Goal: Navigation & Orientation: Find specific page/section

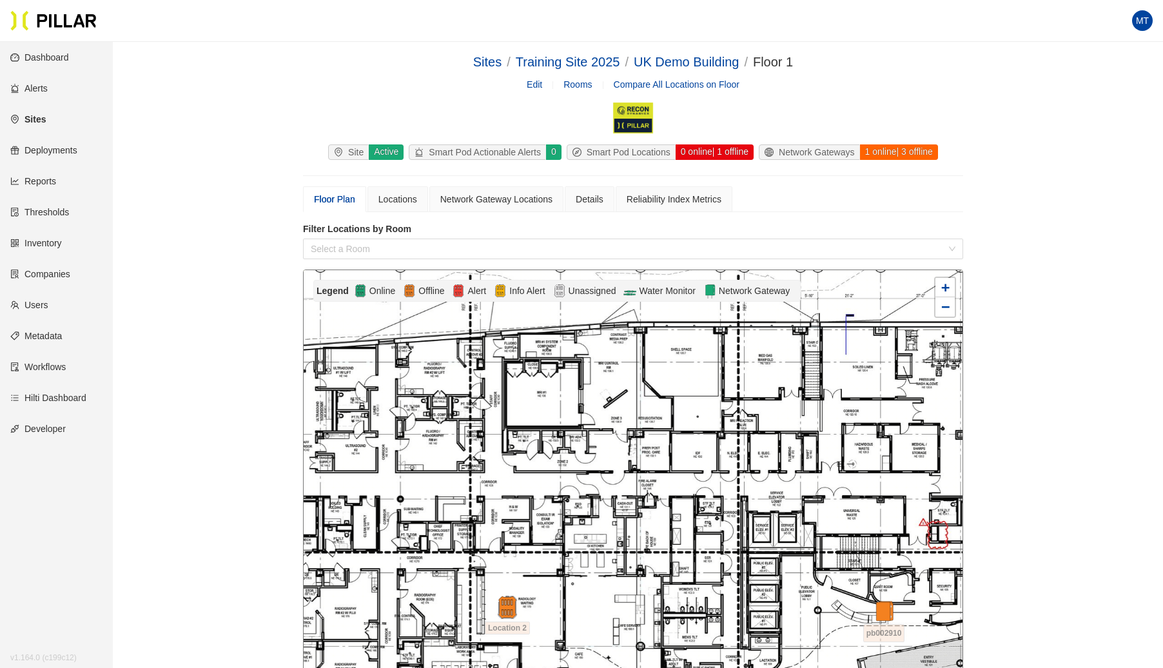
click at [35, 114] on link "Sites" at bounding box center [27, 119] width 35 height 10
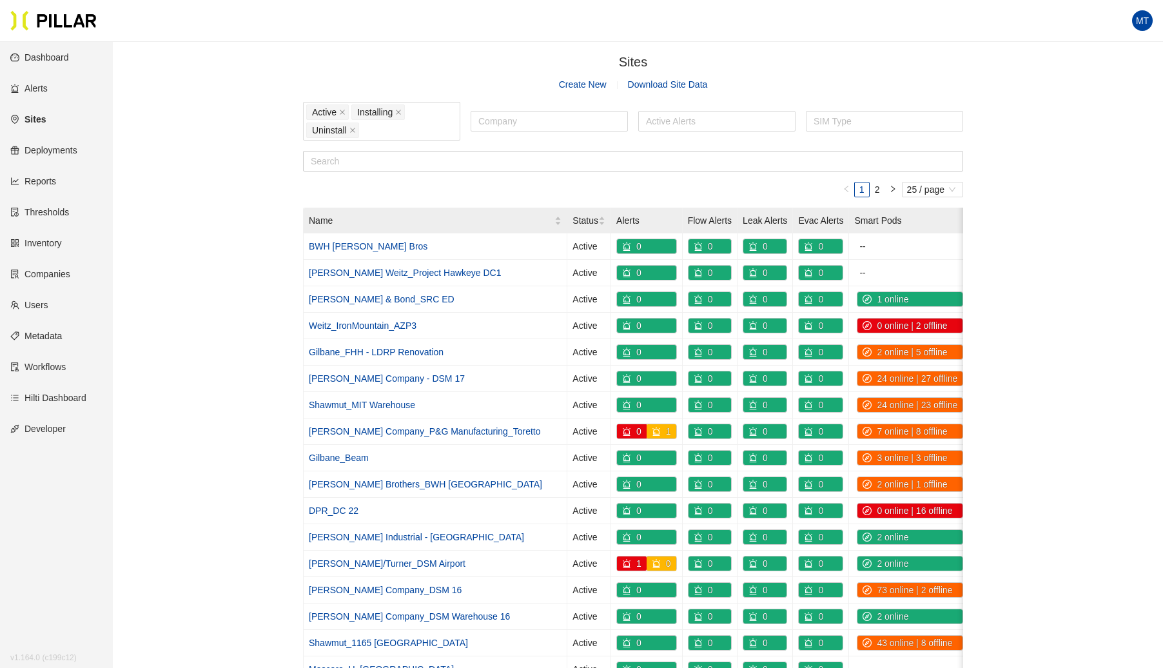
click at [36, 115] on link "Sites" at bounding box center [27, 119] width 35 height 10
click at [366, 374] on link "[PERSON_NAME] Company - DSM 17" at bounding box center [387, 378] width 156 height 10
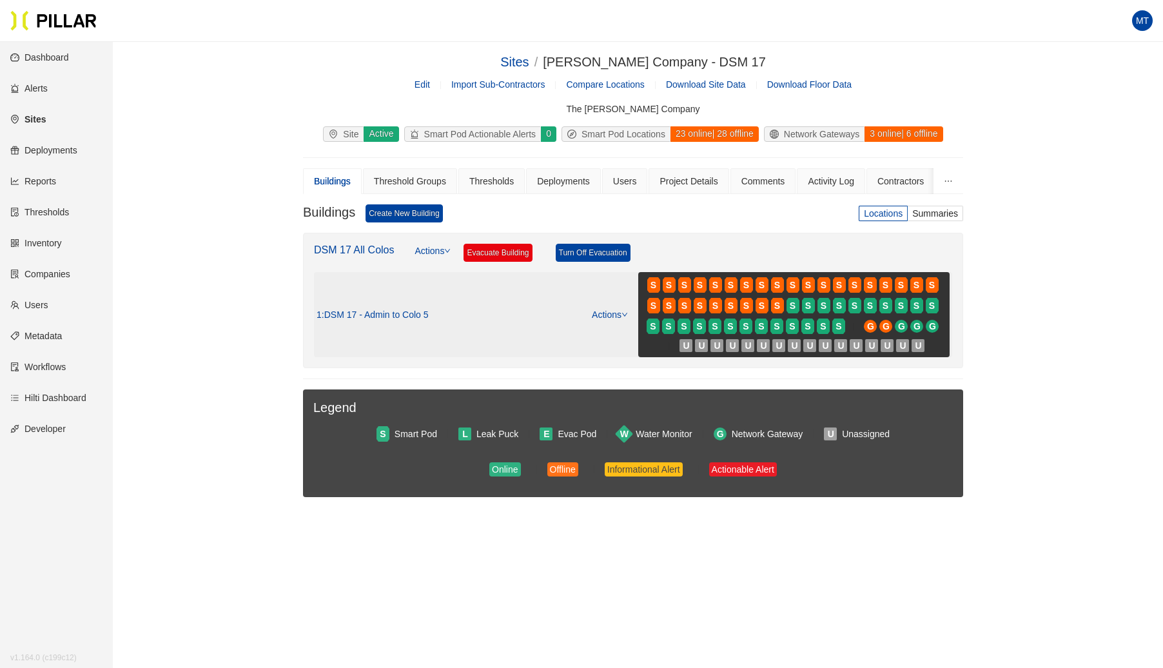
click at [618, 310] on link "Actions" at bounding box center [610, 314] width 36 height 10
click at [627, 327] on link "View/Edit Floor Plan" at bounding box center [637, 333] width 81 height 14
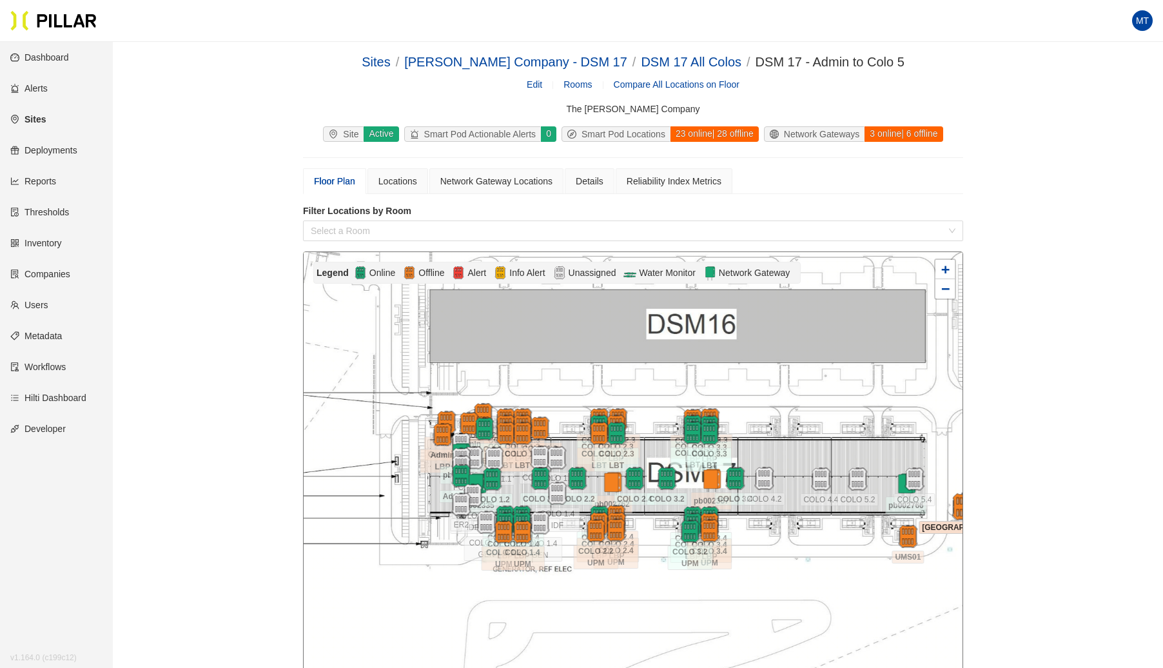
click at [958, 509] on img at bounding box center [964, 507] width 28 height 28
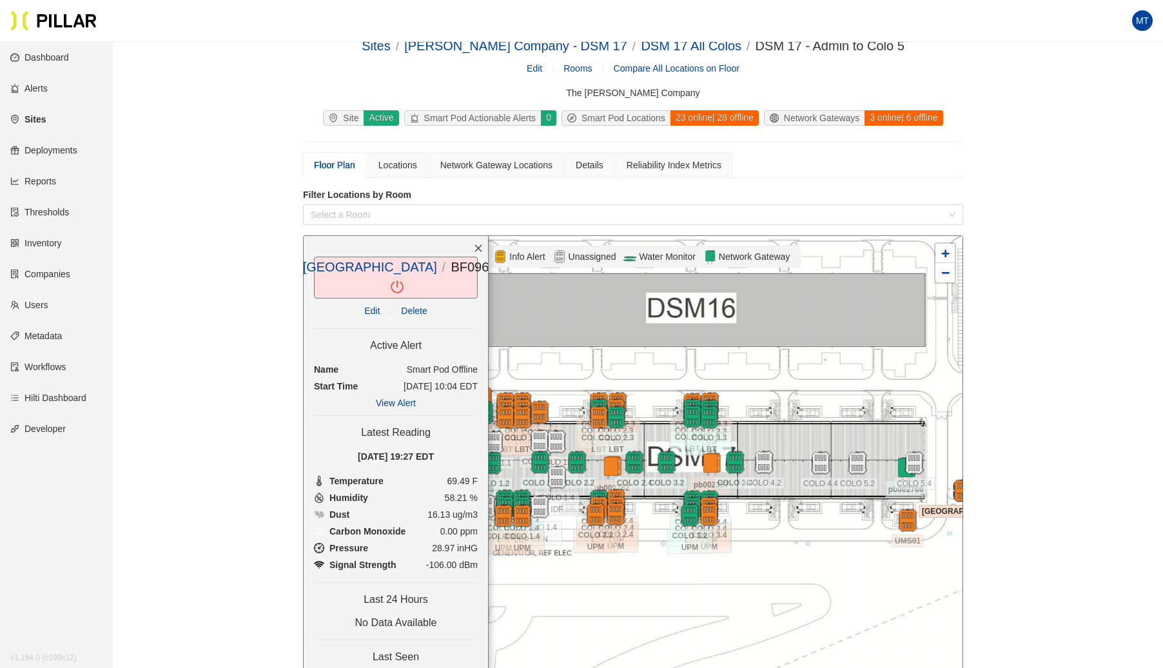
scroll to position [17, 0]
click at [482, 247] on icon "close" at bounding box center [478, 247] width 9 height 9
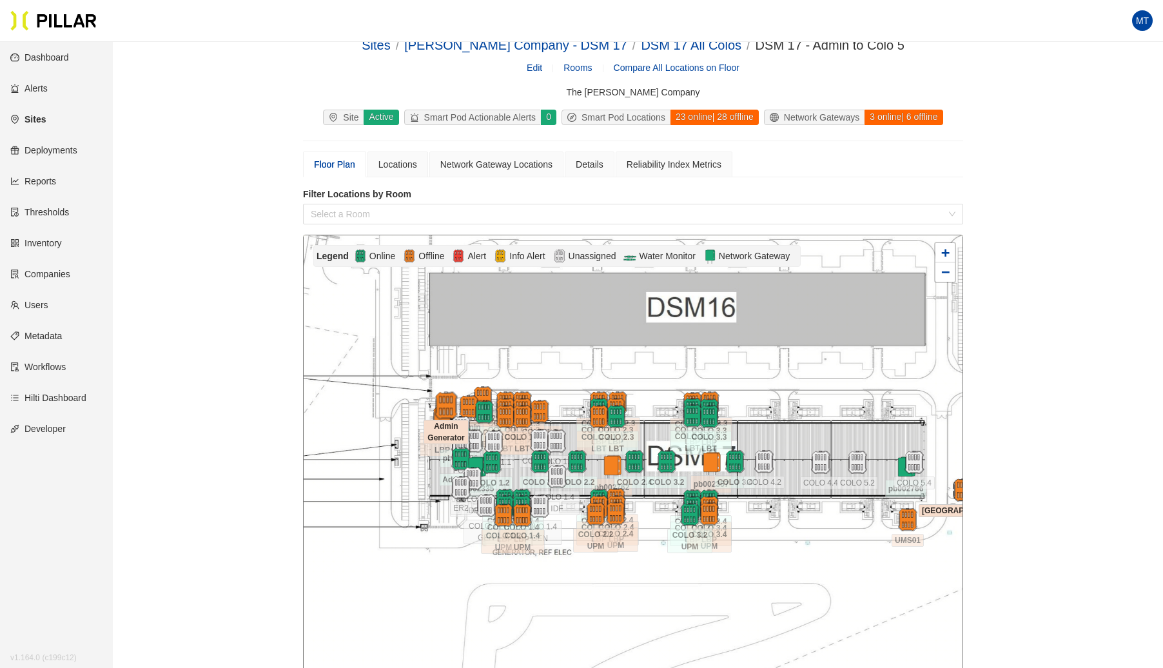
click at [442, 404] on img at bounding box center [446, 406] width 28 height 28
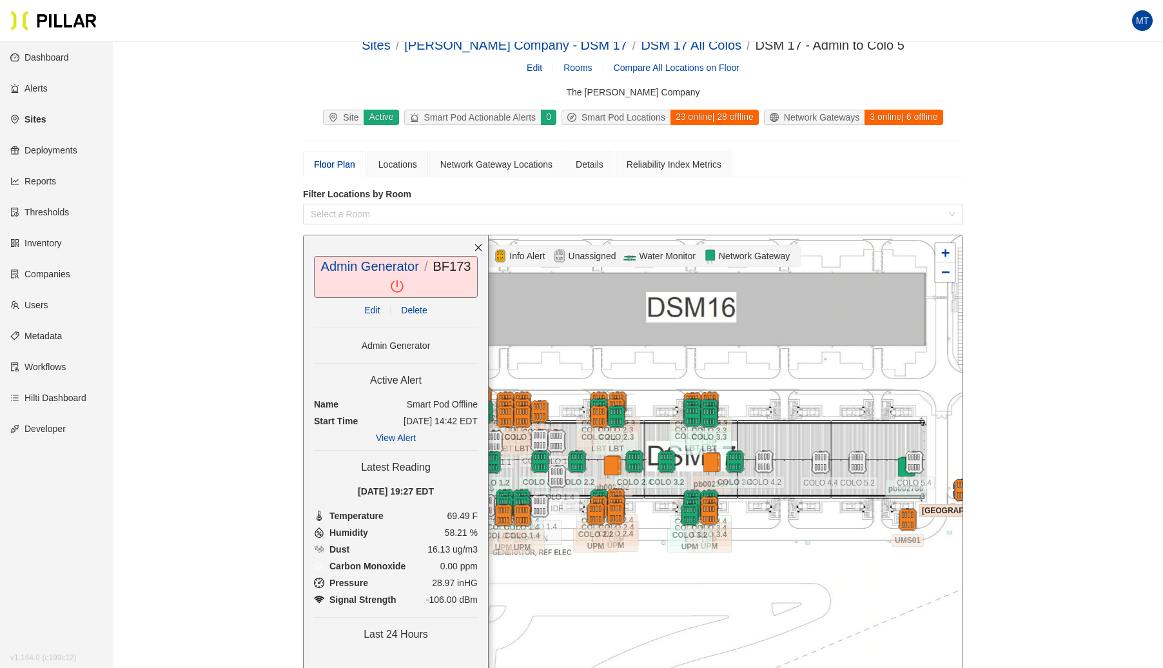
click at [466, 250] on div "Admin Generator / BF173 / Edit Delete Admin Generator Active Alert Name Smart P…" at bounding box center [396, 507] width 186 height 545
click at [481, 246] on icon "close" at bounding box center [478, 247] width 9 height 9
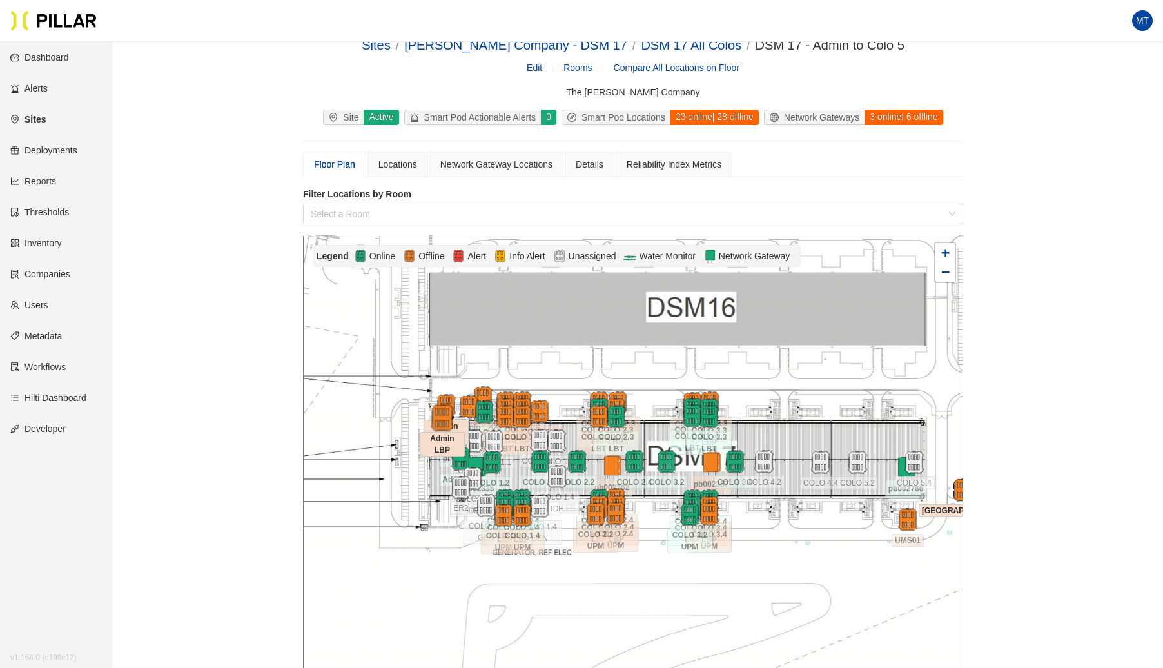
click at [440, 414] on img at bounding box center [442, 418] width 28 height 28
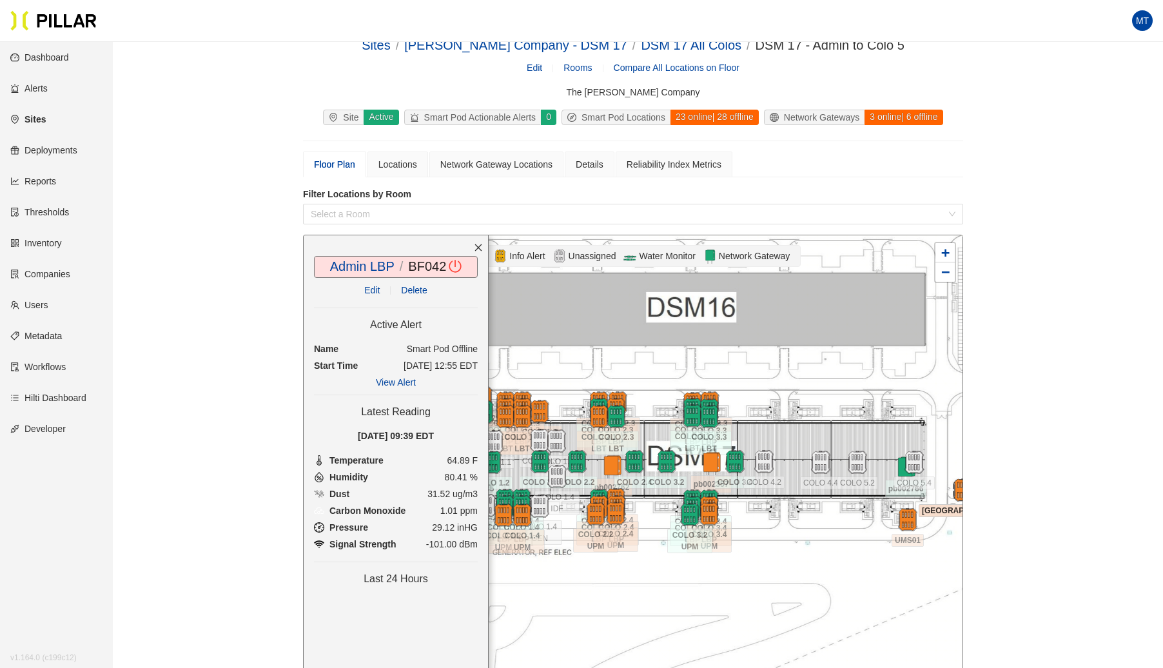
click at [463, 246] on div "Admin LBP / BF042 / Edit Delete Active Alert Name Smart Pod Offline Start Time …" at bounding box center [396, 507] width 186 height 545
click at [477, 245] on icon "close" at bounding box center [478, 247] width 7 height 7
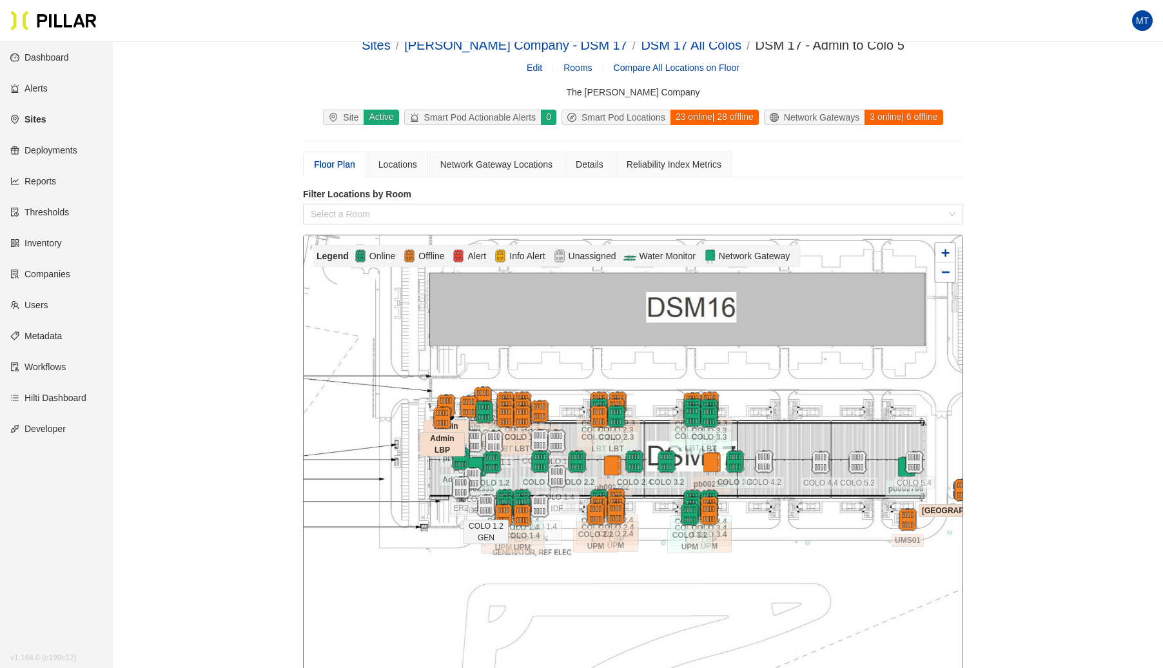
click at [505, 509] on div at bounding box center [486, 505] width 45 height 23
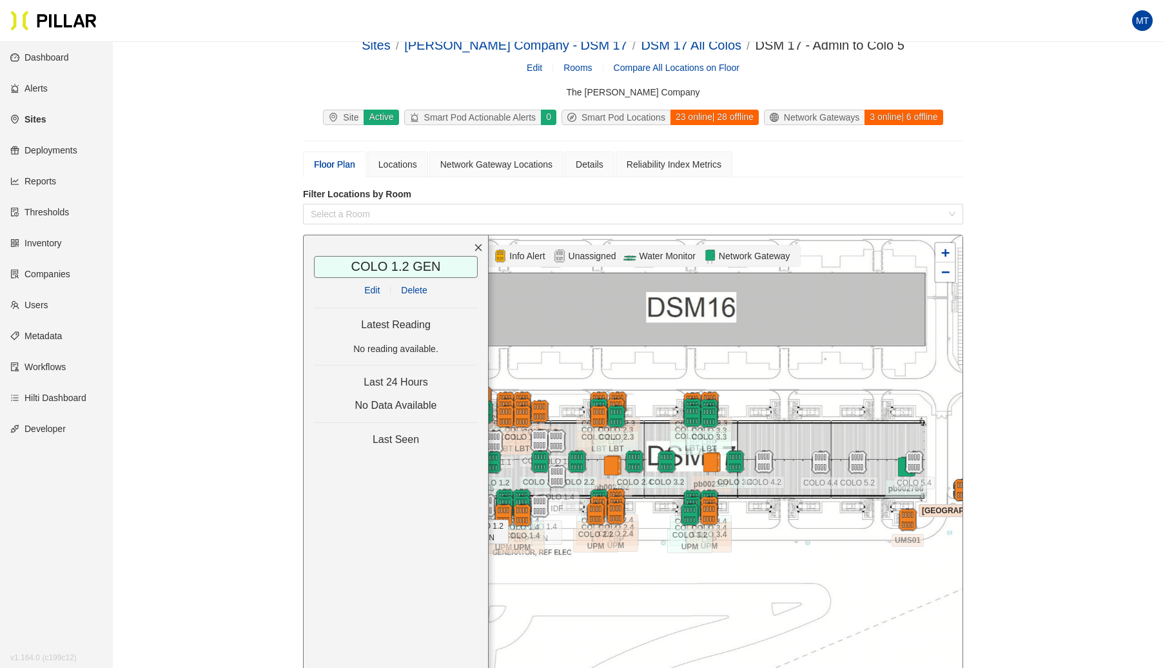
scroll to position [37, 0]
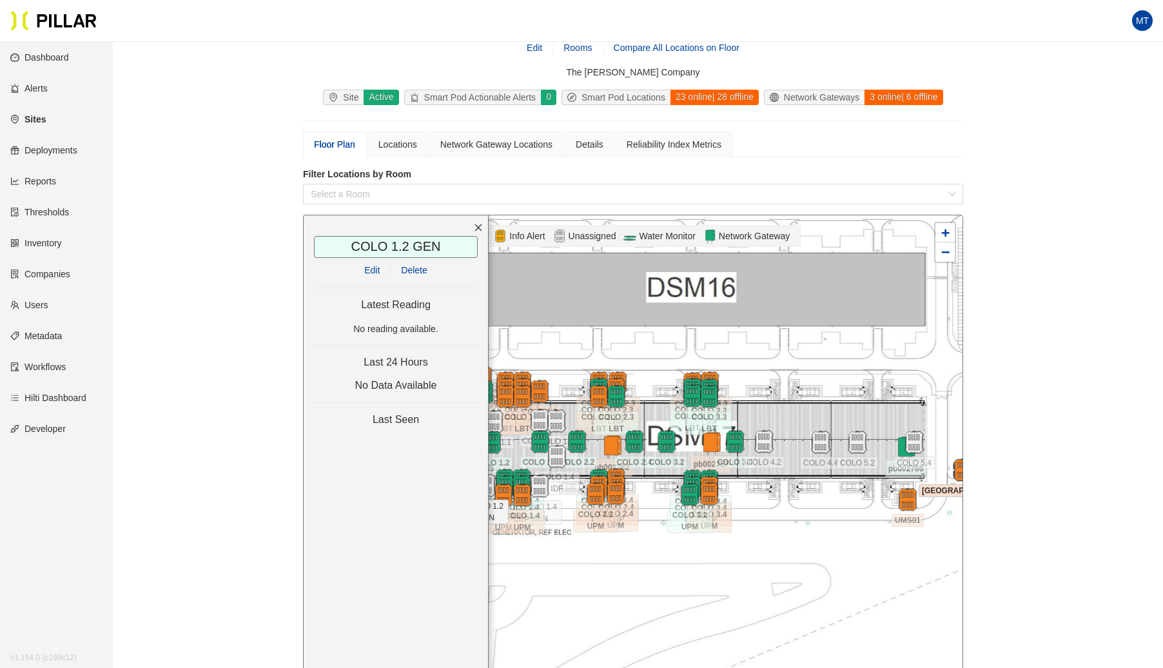
click at [482, 229] on icon "close" at bounding box center [478, 227] width 9 height 9
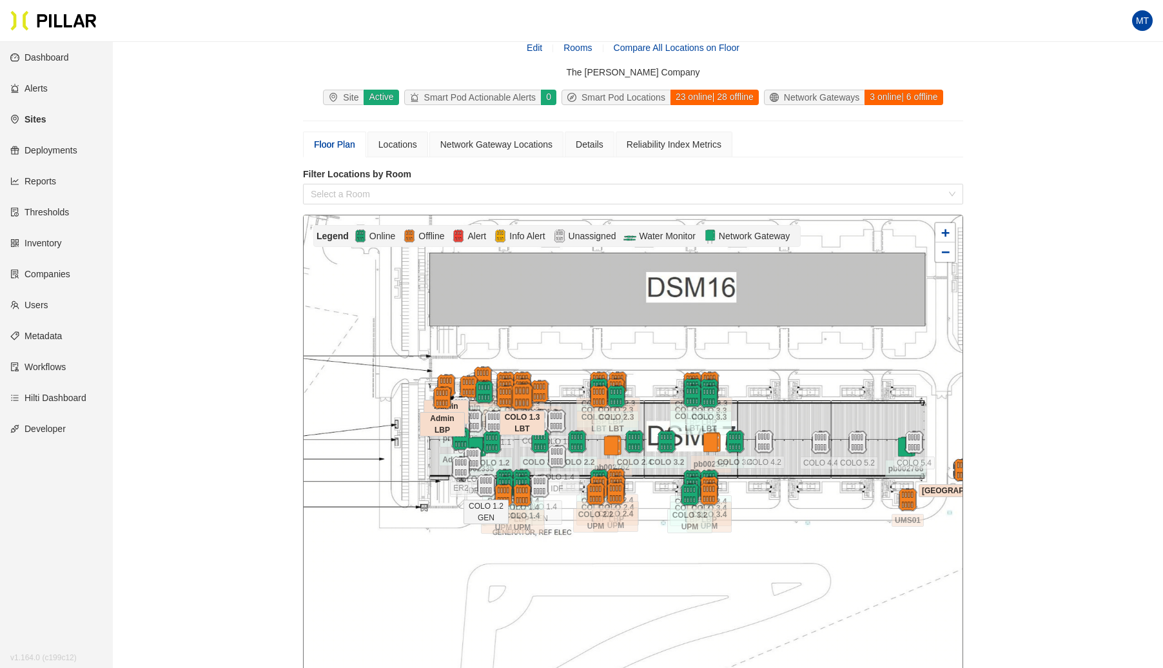
click at [515, 383] on img at bounding box center [522, 397] width 28 height 28
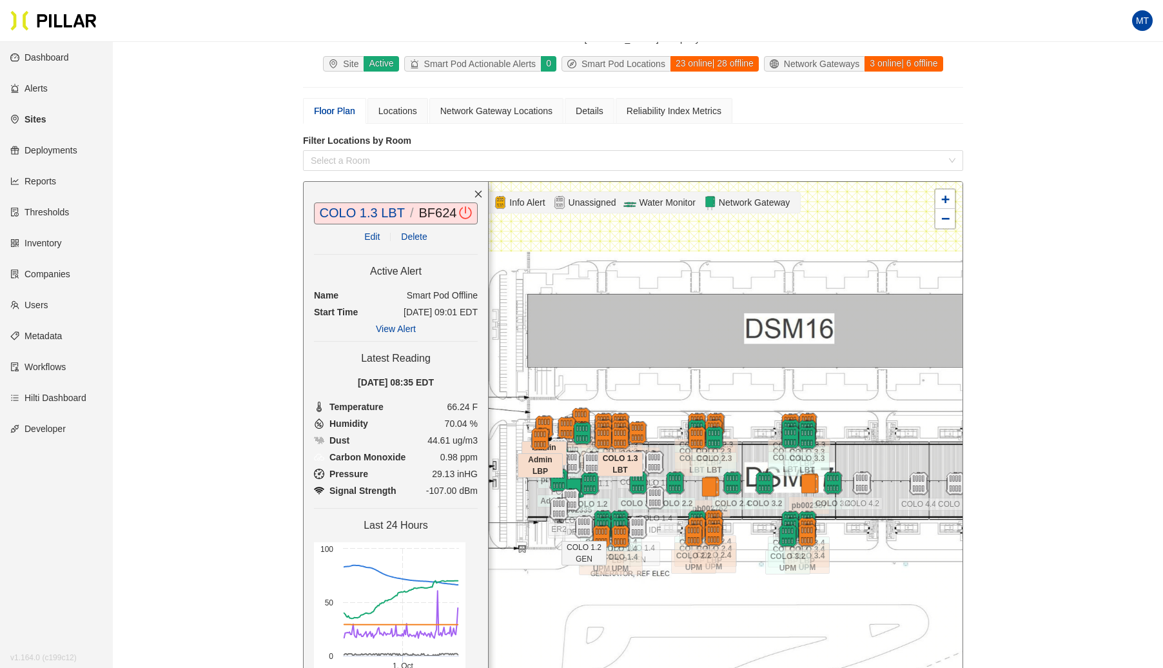
scroll to position [167, 0]
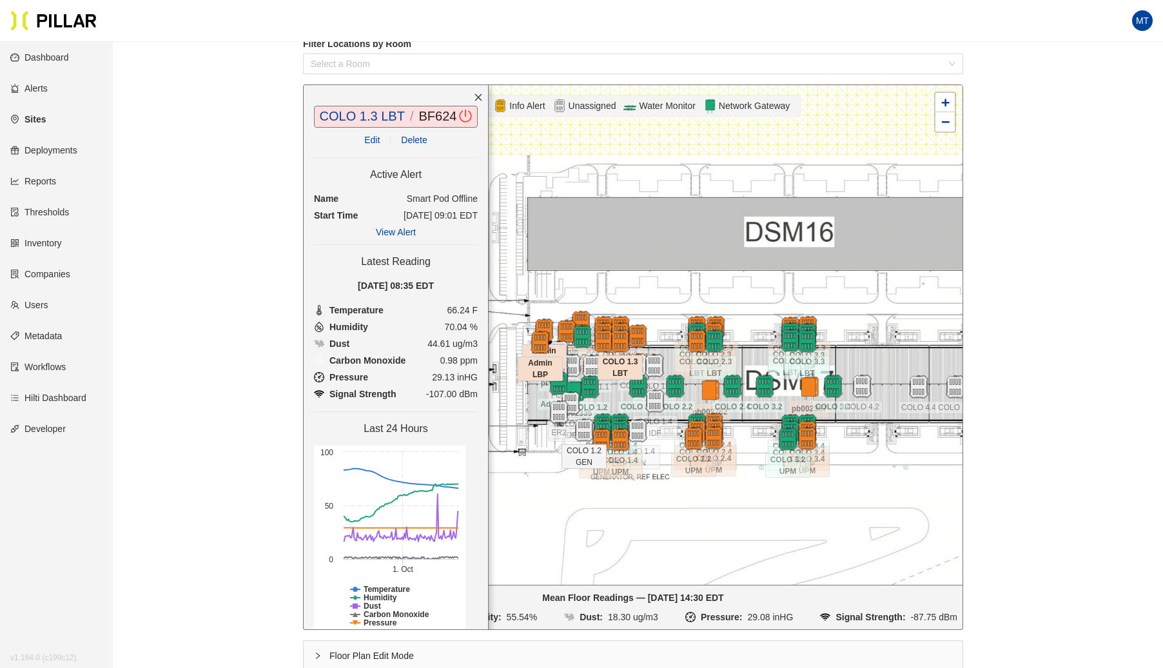
click at [474, 93] on icon "close" at bounding box center [478, 97] width 9 height 9
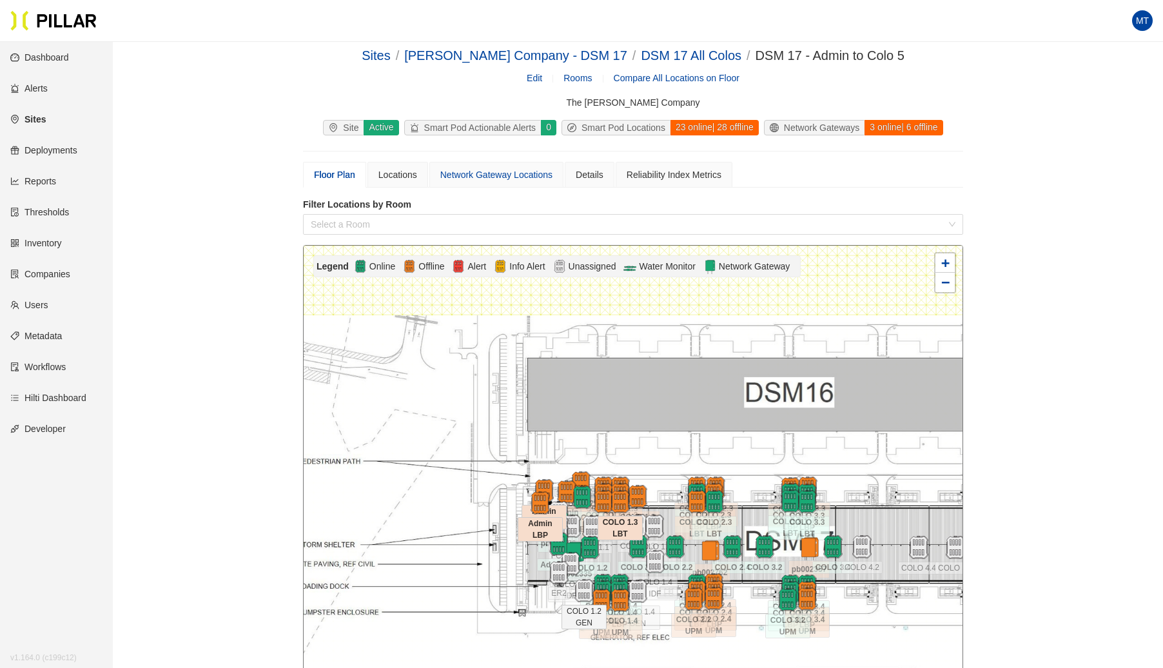
scroll to position [8, 0]
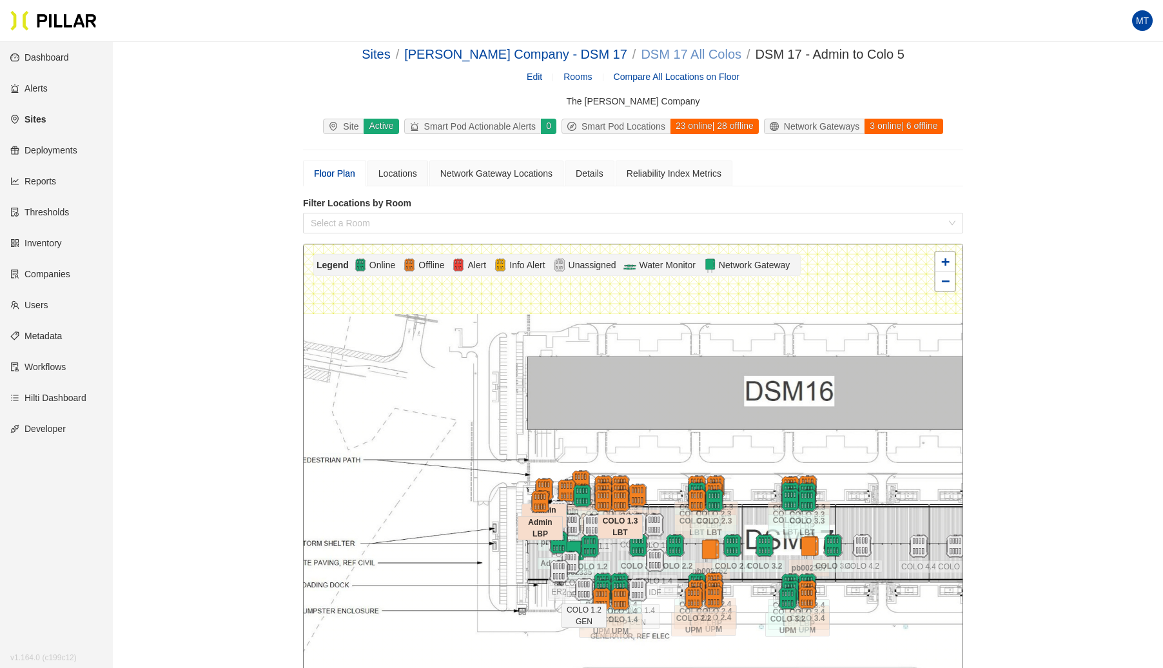
click at [676, 50] on link "DSM 17 All Colos" at bounding box center [691, 54] width 101 height 14
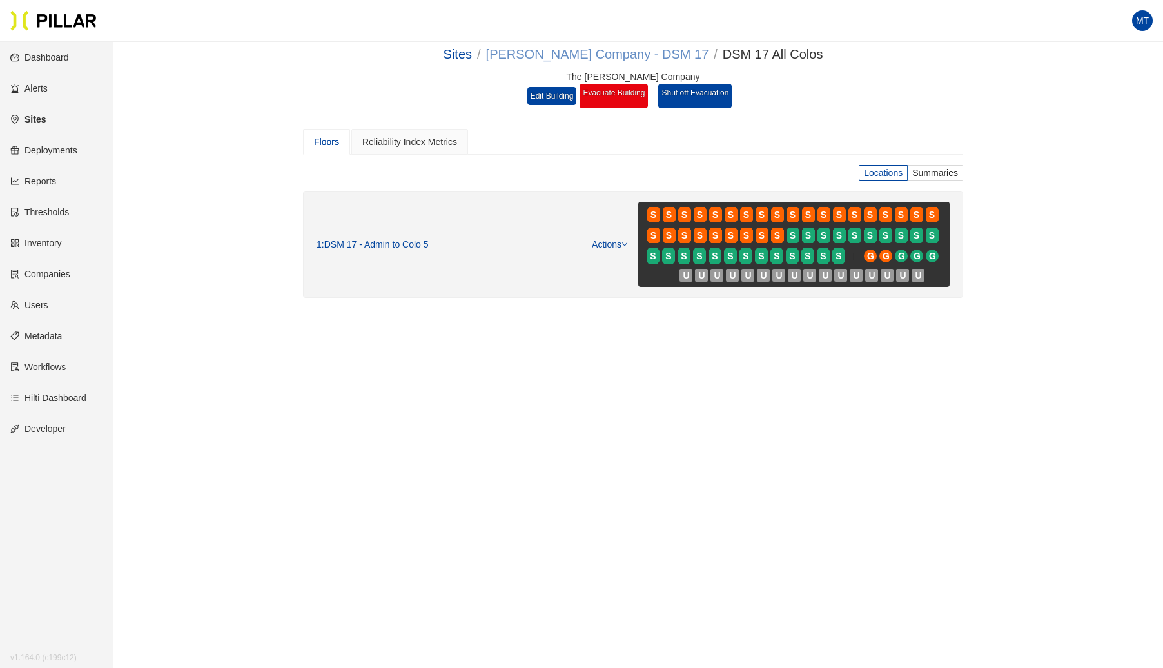
click at [611, 61] on link "[PERSON_NAME] Company - DSM 17" at bounding box center [597, 54] width 223 height 14
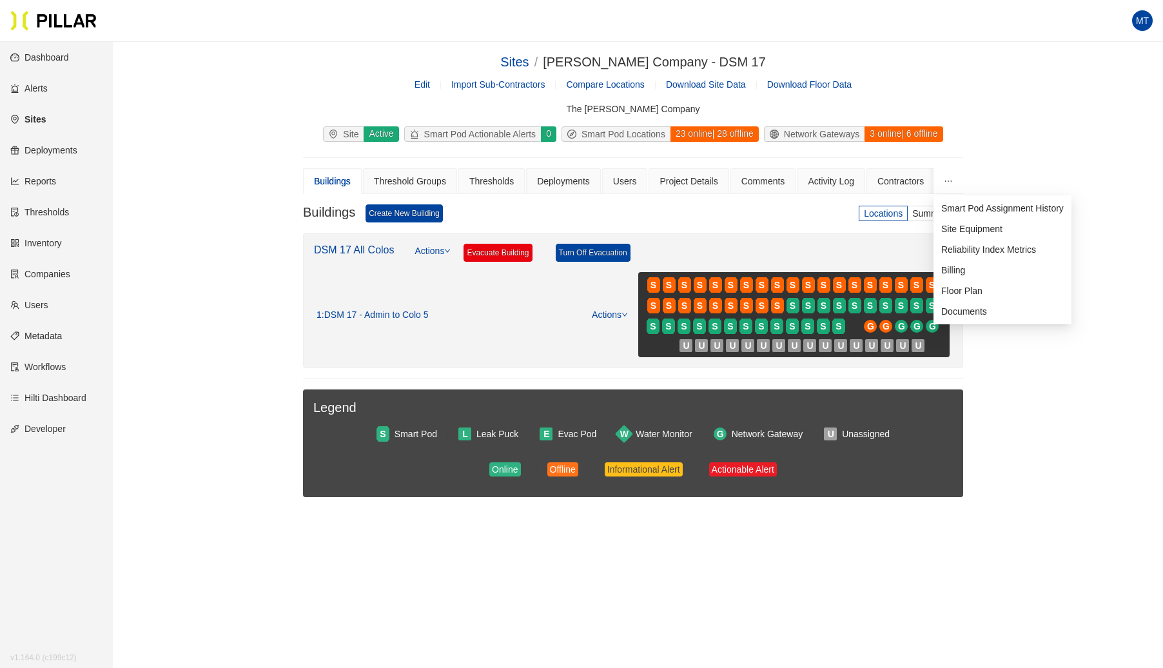
click at [952, 177] on icon "ellipsis" at bounding box center [948, 181] width 9 height 9
click at [956, 225] on span "Site Equipment" at bounding box center [971, 229] width 61 height 10
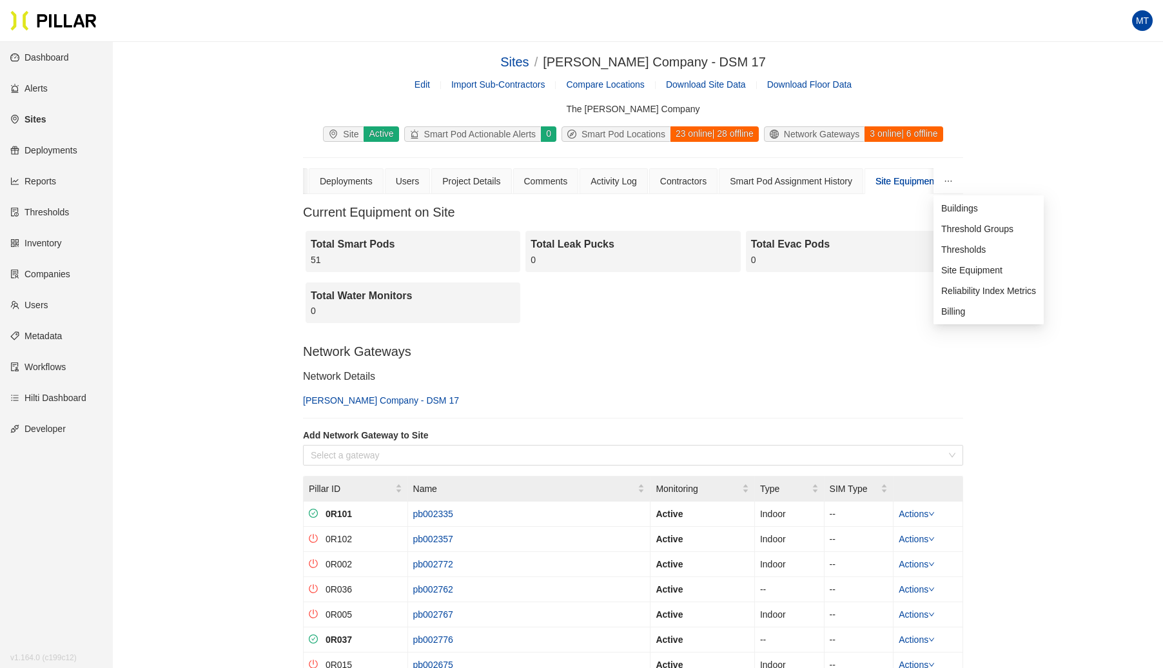
click at [945, 181] on icon "ellipsis" at bounding box center [948, 181] width 9 height 9
click at [950, 205] on span "Buildings" at bounding box center [959, 208] width 37 height 10
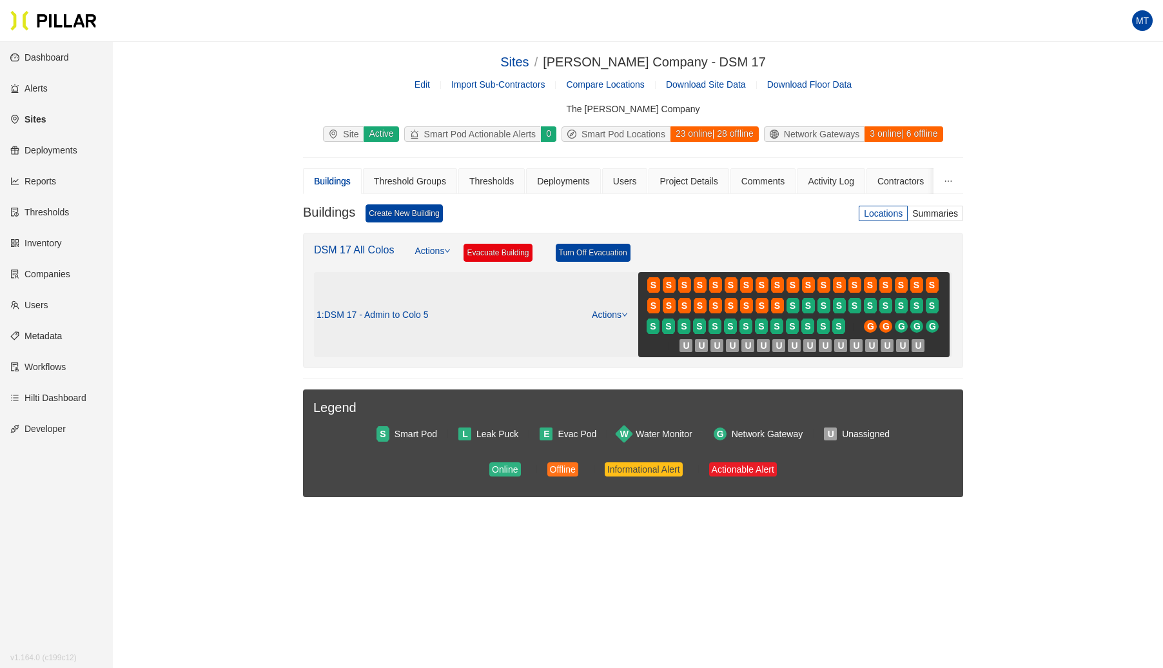
click at [614, 311] on link "Actions" at bounding box center [610, 314] width 36 height 10
click at [616, 326] on link "View/Edit Floor Plan" at bounding box center [637, 333] width 81 height 14
